Goal: Navigation & Orientation: Find specific page/section

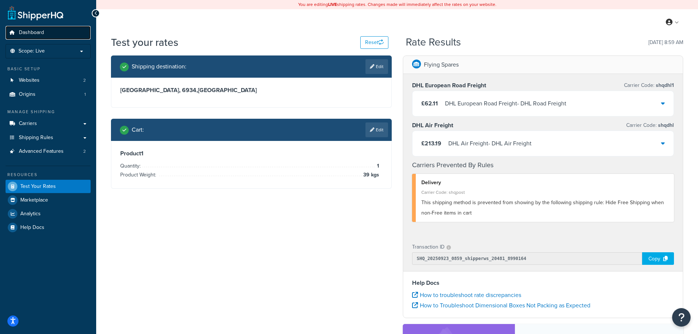
click at [28, 30] on span "Dashboard" at bounding box center [31, 33] width 25 height 6
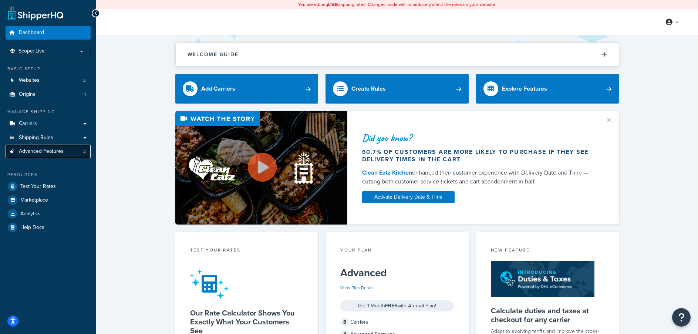
click at [31, 148] on span "Advanced Features" at bounding box center [41, 151] width 45 height 6
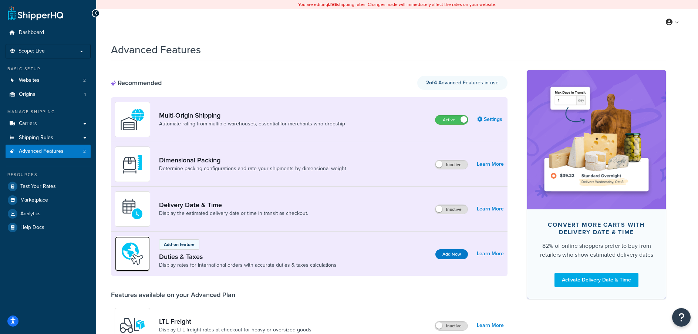
click at [135, 250] on img at bounding box center [132, 254] width 26 height 26
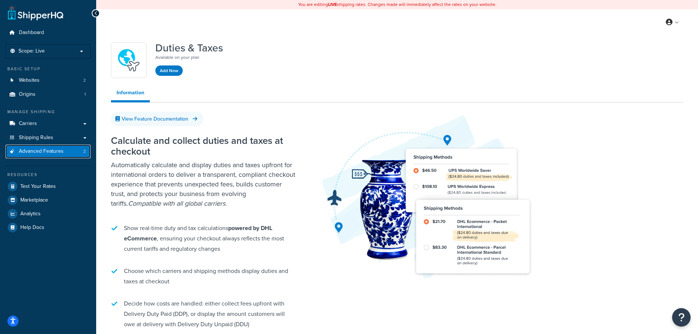
click at [41, 152] on span "Advanced Features" at bounding box center [41, 151] width 45 height 6
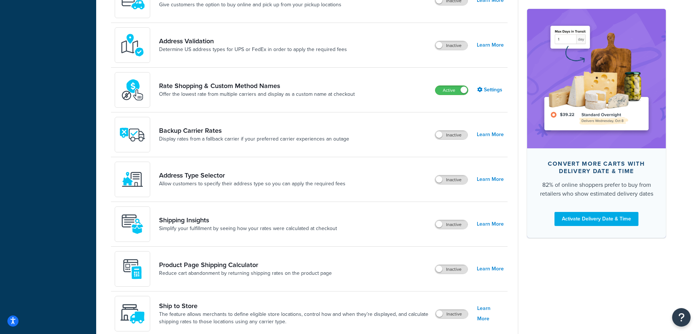
scroll to position [409, 0]
